Goal: Task Accomplishment & Management: Complete application form

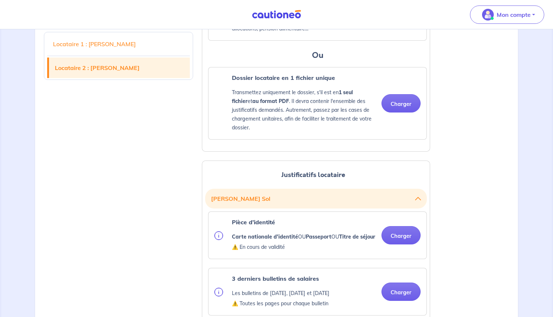
scroll to position [555, 0]
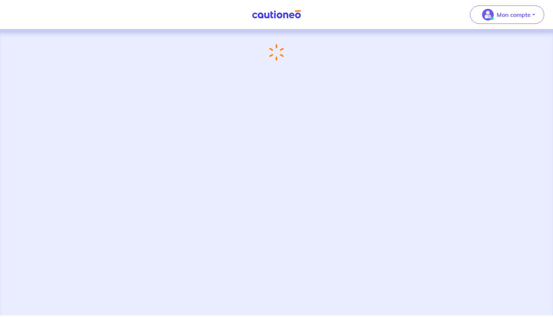
click at [272, 12] on img at bounding box center [276, 14] width 55 height 9
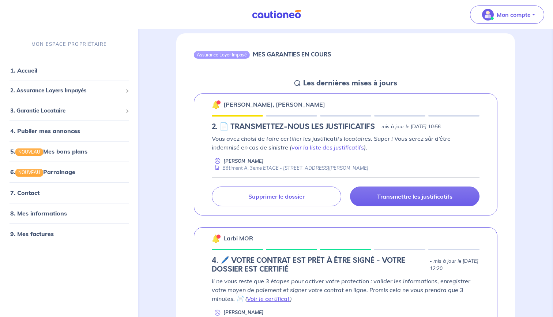
scroll to position [68, 0]
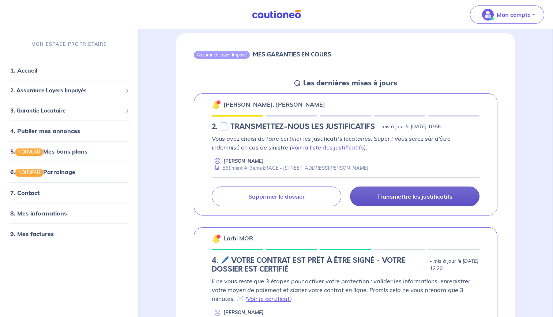
click at [387, 192] on p "Transmettre les justificatifs" at bounding box center [414, 195] width 75 height 7
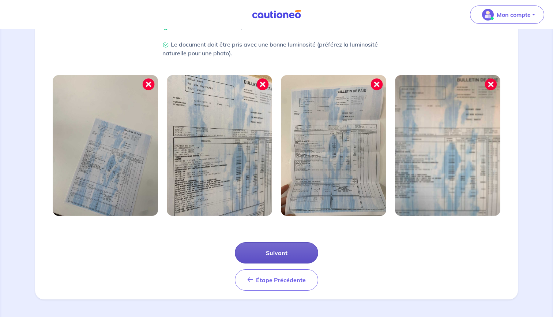
click at [300, 248] on button "Suivant" at bounding box center [276, 252] width 83 height 21
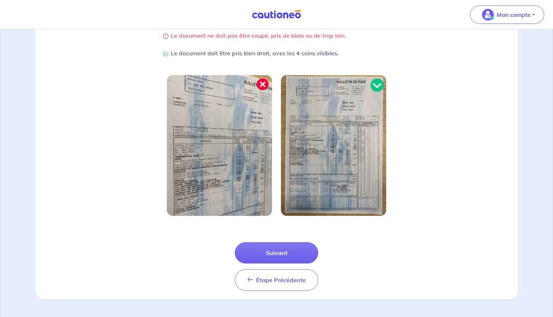
scroll to position [173, 0]
click at [300, 248] on button "Suivant" at bounding box center [276, 252] width 83 height 21
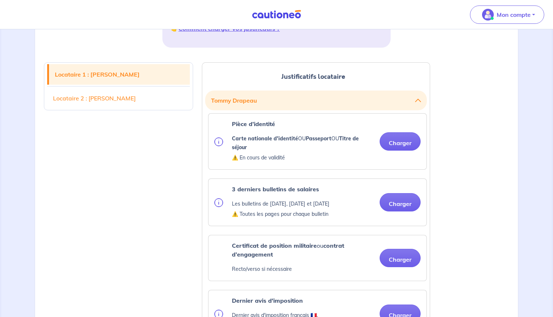
scroll to position [165, 0]
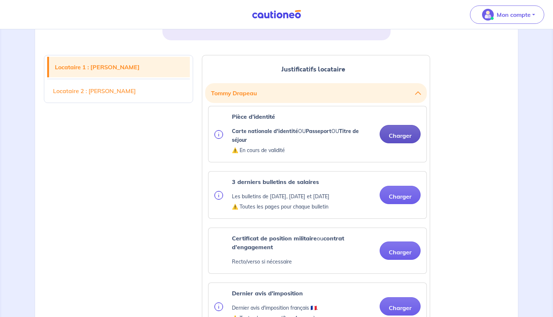
click at [407, 133] on button "Charger" at bounding box center [400, 134] width 41 height 18
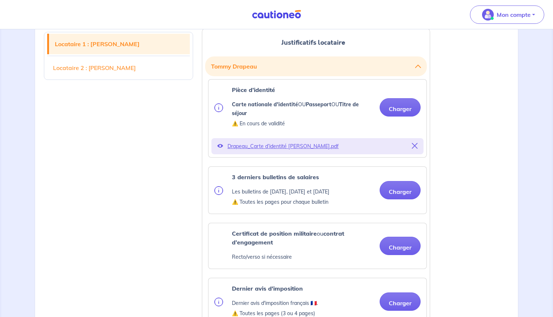
scroll to position [192, 0]
click at [398, 196] on button "Charger" at bounding box center [400, 189] width 41 height 18
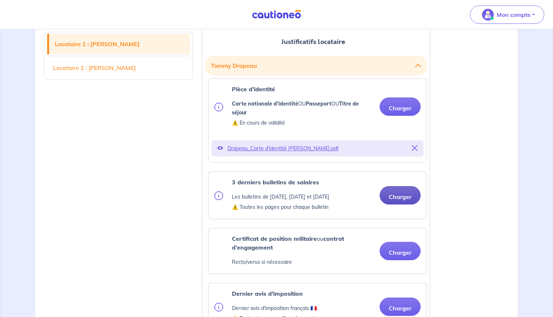
click at [380, 194] on button "Charger" at bounding box center [400, 195] width 41 height 18
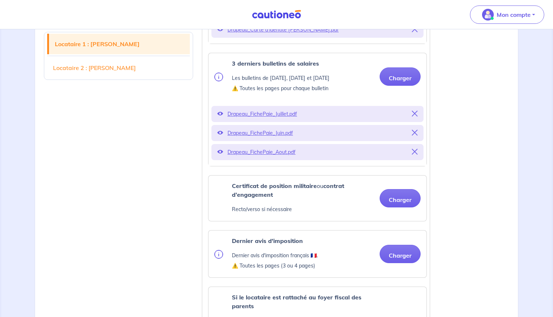
scroll to position [311, 0]
click at [386, 199] on button "Charger" at bounding box center [400, 198] width 41 height 18
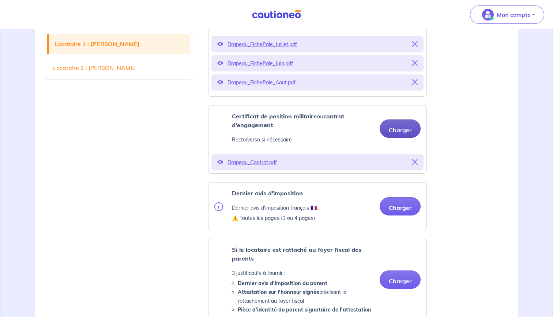
scroll to position [397, 0]
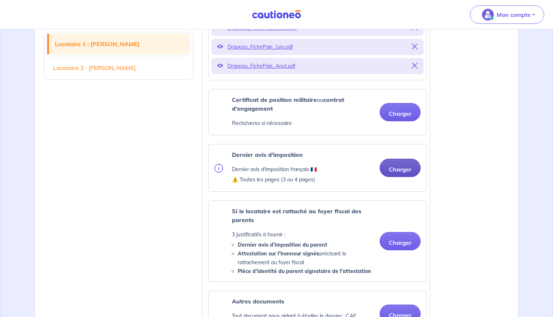
click at [410, 166] on button "Charger" at bounding box center [400, 167] width 41 height 18
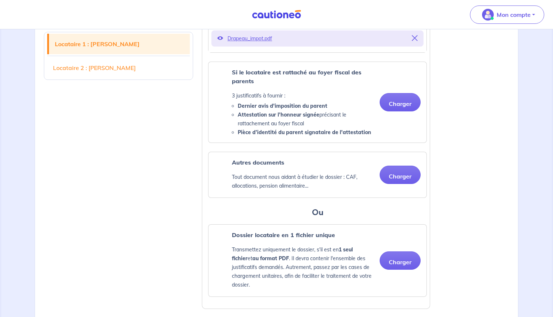
scroll to position [595, 0]
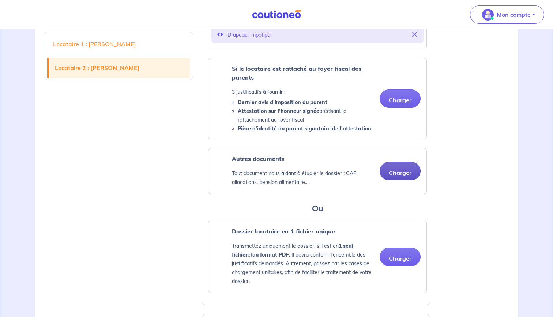
click at [394, 172] on button "Charger" at bounding box center [400, 171] width 41 height 18
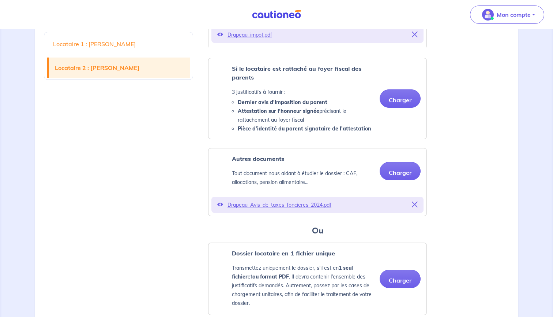
click at [414, 205] on icon at bounding box center [415, 204] width 6 height 6
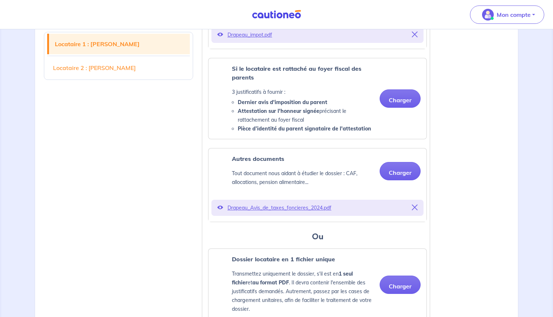
scroll to position [595, 0]
click at [414, 205] on icon at bounding box center [415, 206] width 6 height 6
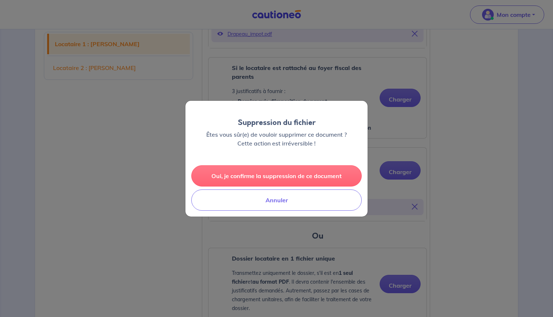
click at [302, 170] on button "Oui, je confirme la suppression de ce document" at bounding box center [276, 175] width 171 height 21
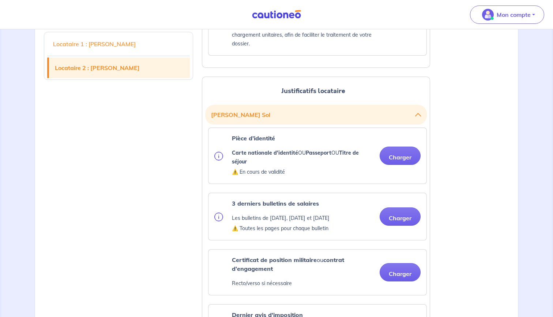
scroll to position [816, 0]
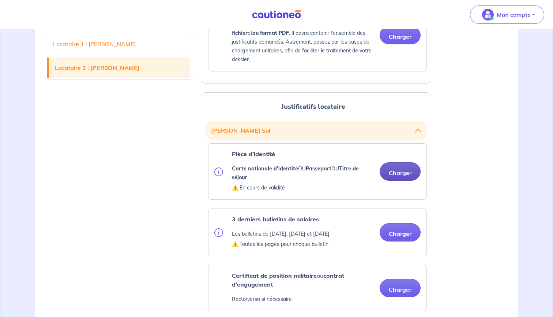
click at [391, 172] on button "Charger" at bounding box center [400, 171] width 41 height 18
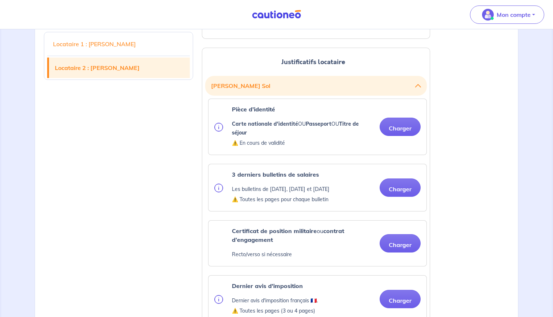
scroll to position [876, 0]
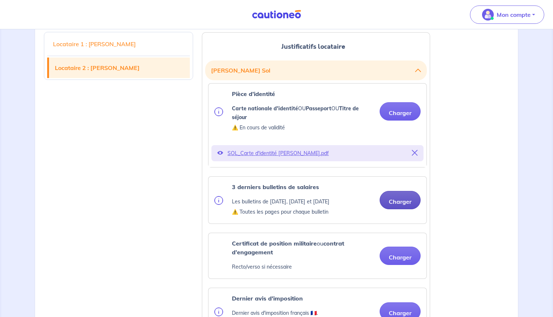
click at [391, 201] on button "Charger" at bounding box center [400, 200] width 41 height 18
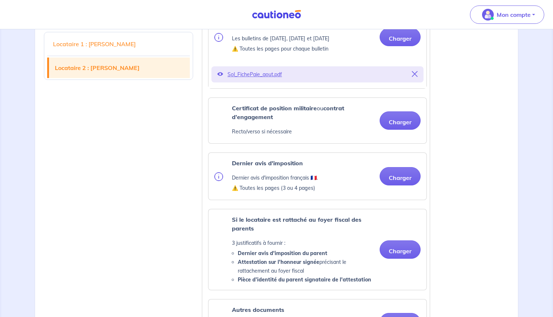
scroll to position [1018, 0]
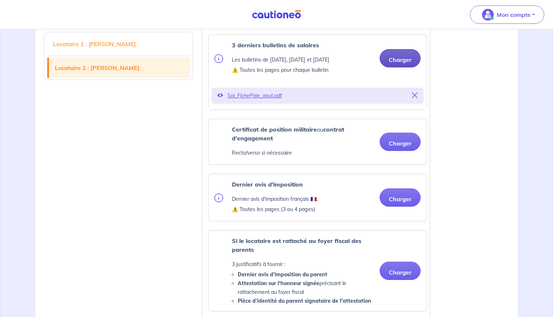
click at [396, 61] on button "Charger" at bounding box center [400, 58] width 41 height 18
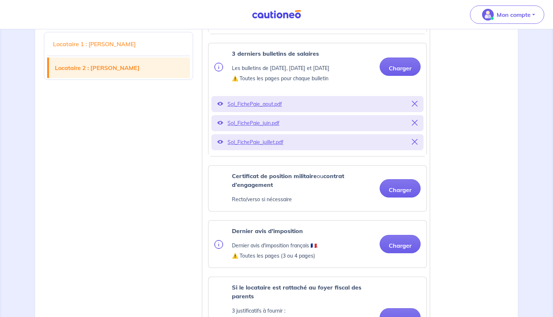
scroll to position [1019, 0]
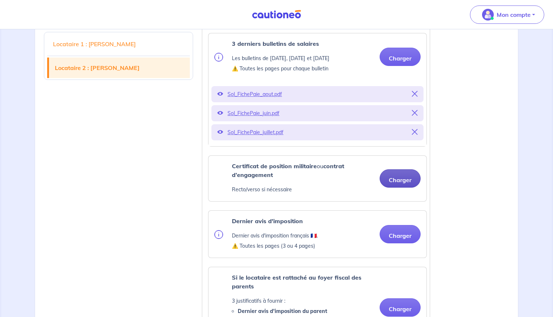
click at [399, 180] on button "Charger" at bounding box center [400, 178] width 41 height 18
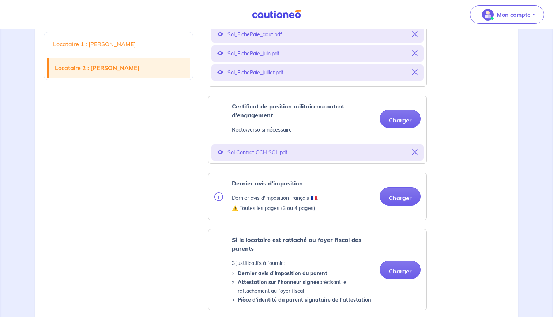
scroll to position [1079, 0]
click at [398, 201] on button "Charger" at bounding box center [400, 196] width 41 height 18
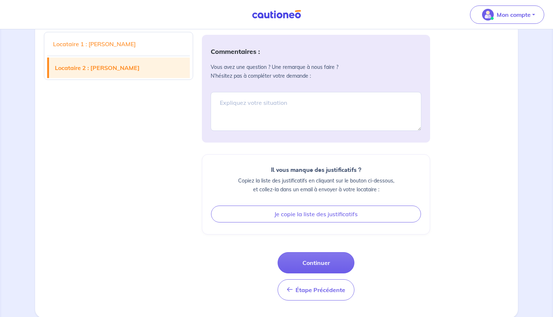
scroll to position [1565, 0]
click at [343, 262] on button "Continuer" at bounding box center [316, 262] width 77 height 21
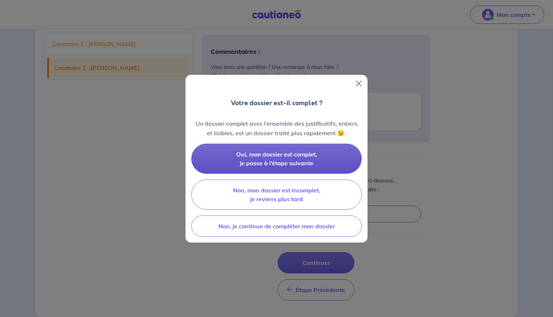
click at [311, 159] on span "Oui, mon dossier est complet, je passe à l’étape suivante" at bounding box center [276, 158] width 81 height 16
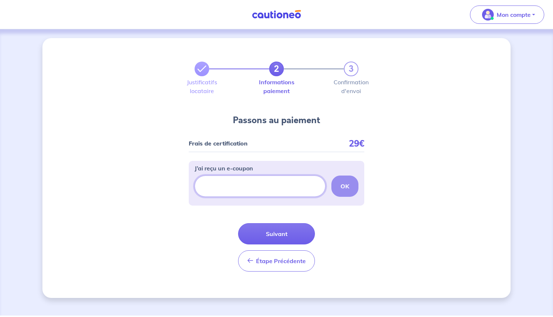
click at [269, 187] on input "J’ai reçu un e-coupon" at bounding box center [260, 185] width 131 height 21
paste input "ECOUPON-8F244E54"
type input "ECOUPON-8F244E54"
click at [356, 184] on button "OK" at bounding box center [345, 185] width 27 height 21
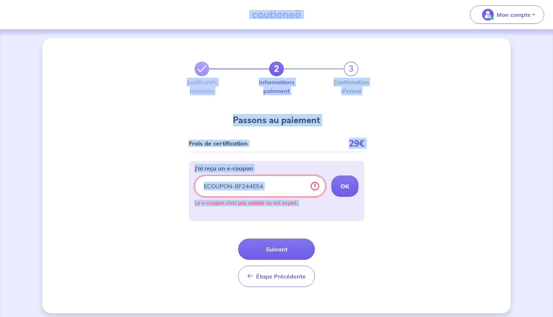
click at [278, 185] on input "ECOUPON-8F244E54" at bounding box center [260, 185] width 131 height 21
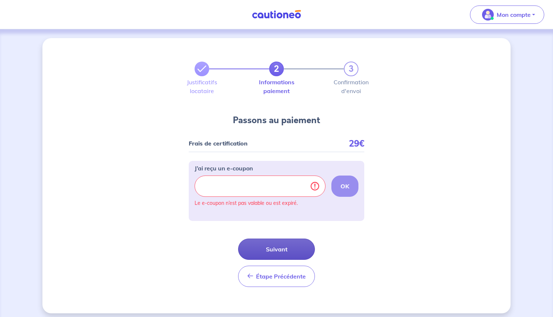
click at [270, 240] on button "Suivant" at bounding box center [276, 248] width 77 height 21
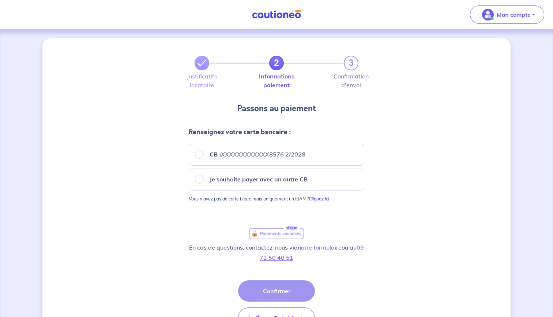
click at [228, 156] on em "XXXXXXXXXXXX8576 2/2028" at bounding box center [263, 153] width 85 height 7
click at [204, 156] on input "CB : XXXXXXXXXXXX8576 2/2028" at bounding box center [199, 154] width 9 height 9
radio input "true"
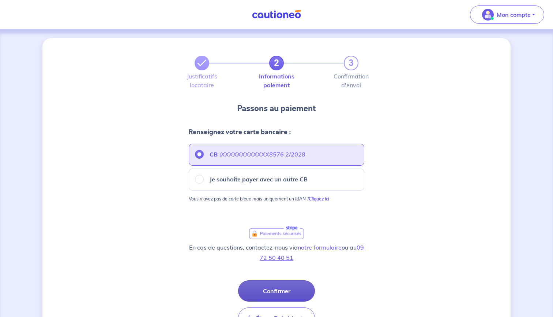
click at [277, 291] on button "Confirmer" at bounding box center [276, 290] width 77 height 21
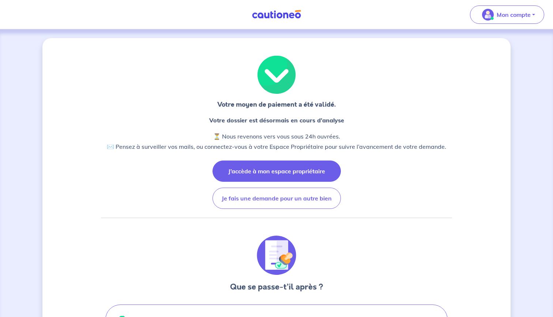
click at [289, 176] on button "J’accède à mon espace propriétaire" at bounding box center [277, 170] width 128 height 21
